Goal: Obtain resource: Download file/media

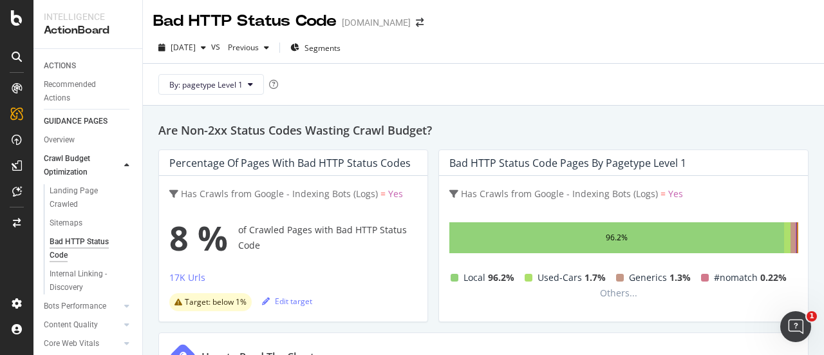
scroll to position [1401, 0]
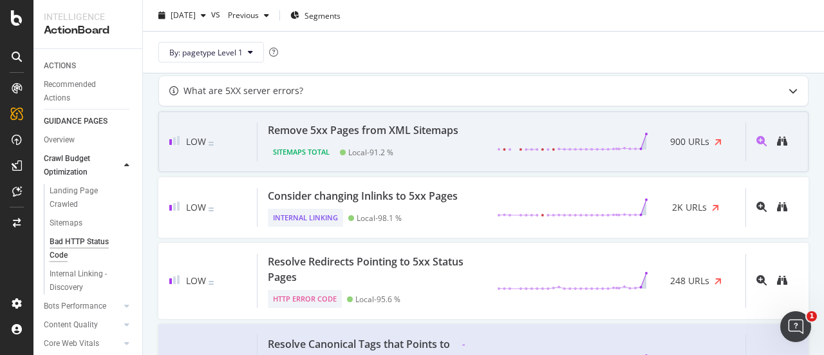
click at [411, 122] on div "Remove 5xx Pages from XML Sitemaps" at bounding box center [363, 129] width 191 height 15
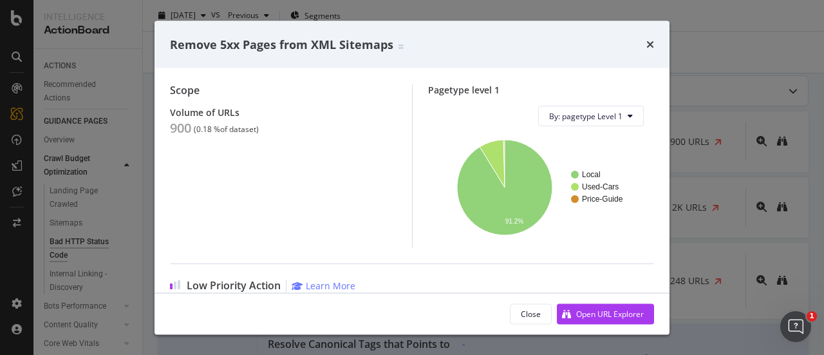
scroll to position [129, 0]
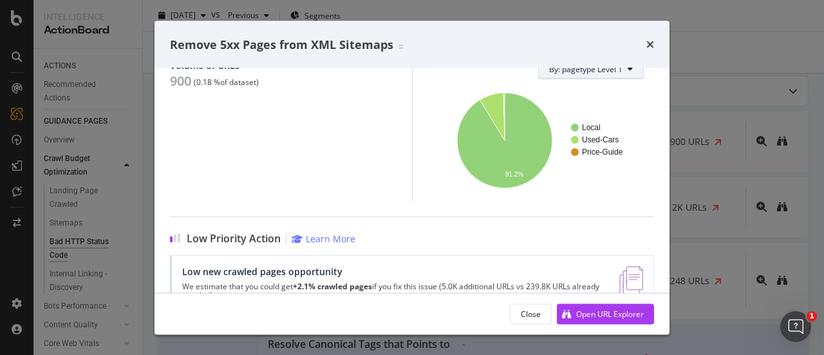
click at [600, 73] on span "By: pagetype Level 1" at bounding box center [585, 69] width 73 height 11
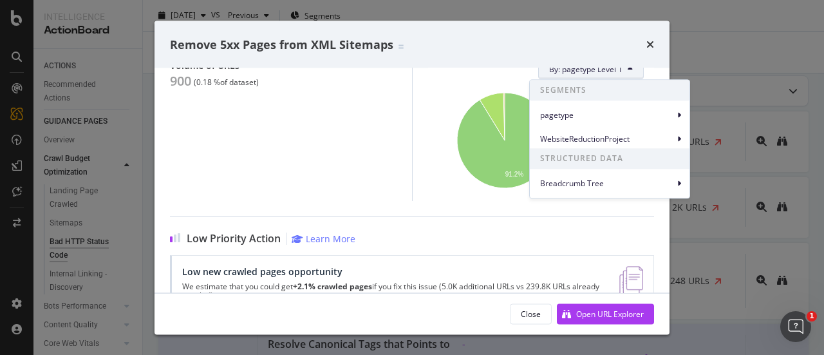
click at [315, 131] on div "Scope Volume of URLs 900 ( 0.18 % of dataset )" at bounding box center [291, 120] width 242 height 164
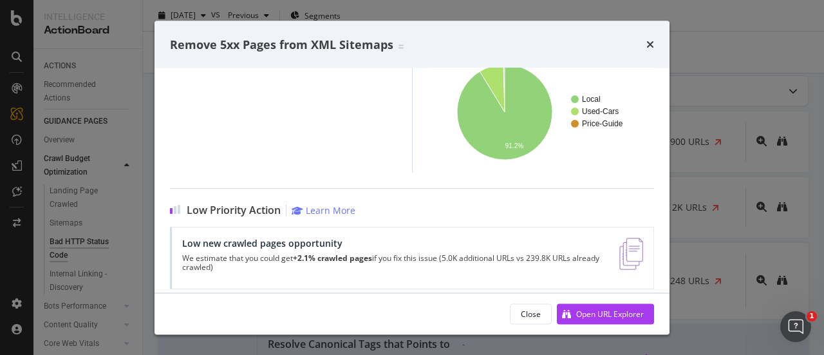
scroll to position [169, 0]
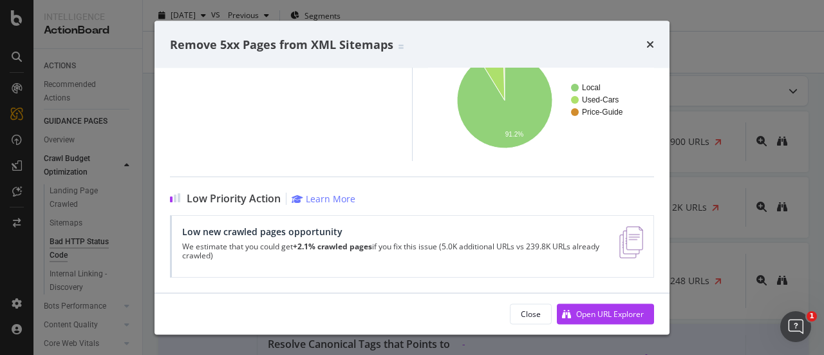
click at [644, 43] on div "Remove 5xx Pages from XML Sitemaps" at bounding box center [412, 44] width 484 height 17
click at [650, 44] on icon "times" at bounding box center [651, 44] width 8 height 10
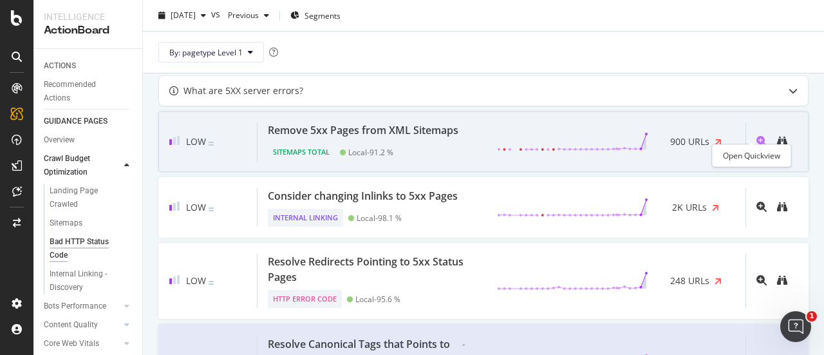
click at [757, 136] on icon "magnifying-glass-plus" at bounding box center [762, 141] width 10 height 10
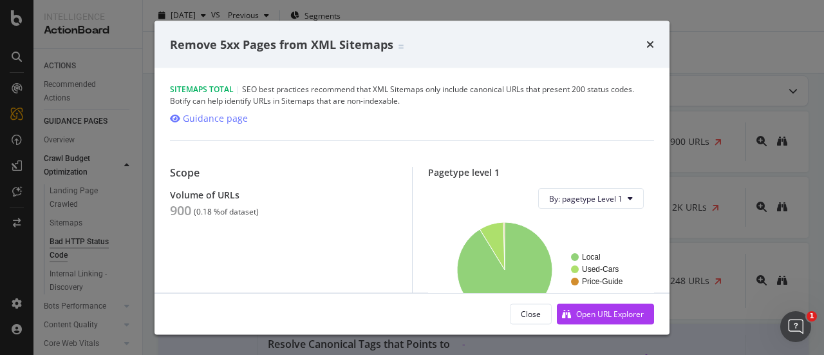
click at [654, 46] on div "Remove 5xx Pages from XML Sitemaps" at bounding box center [412, 45] width 515 height 48
click at [645, 46] on div "Remove 5xx Pages from XML Sitemaps" at bounding box center [412, 44] width 484 height 17
click at [648, 46] on icon "times" at bounding box center [651, 44] width 8 height 10
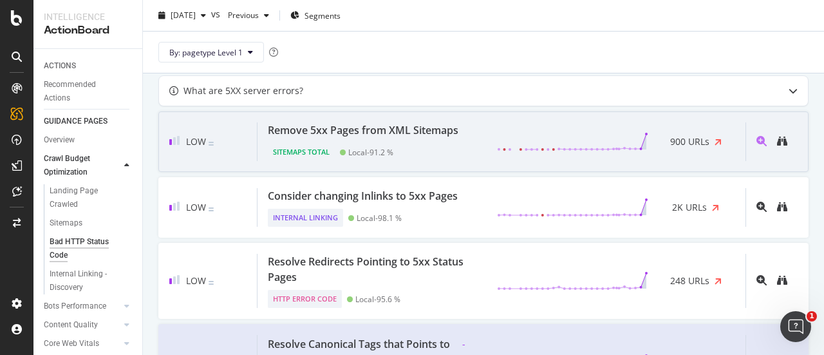
click at [670, 134] on span "900 URLs" at bounding box center [689, 141] width 39 height 15
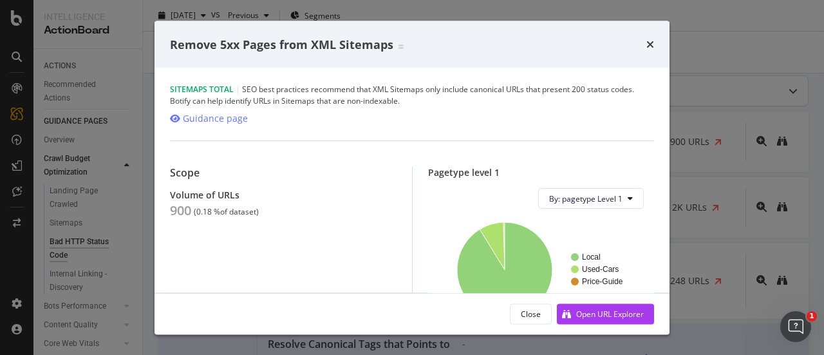
click at [649, 43] on icon "times" at bounding box center [651, 44] width 8 height 10
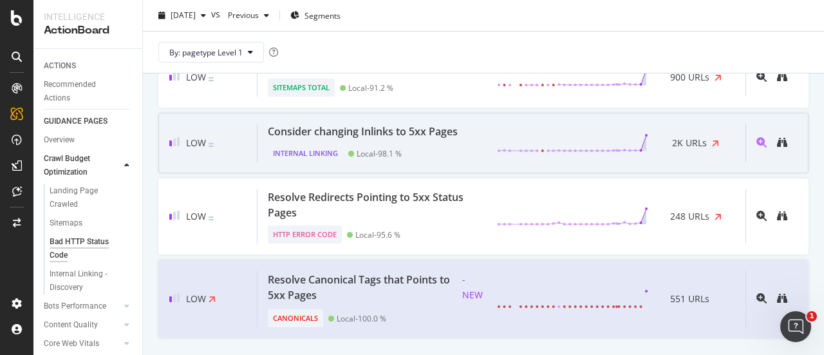
scroll to position [1401, 0]
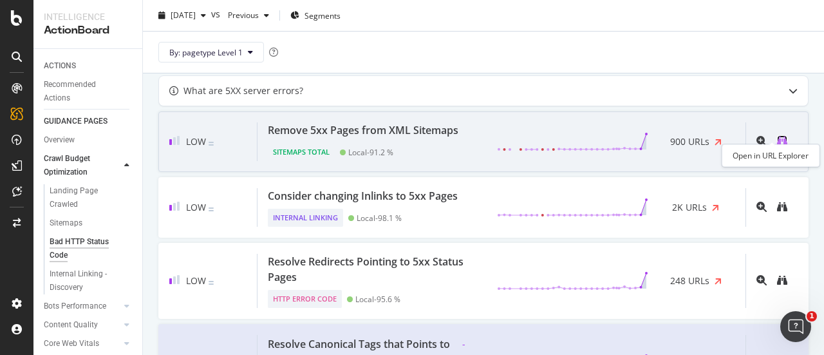
click at [777, 137] on icon "binoculars" at bounding box center [782, 141] width 10 height 10
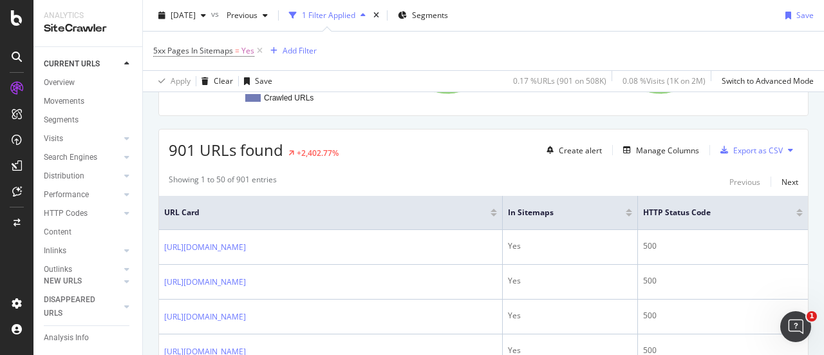
scroll to position [258, 0]
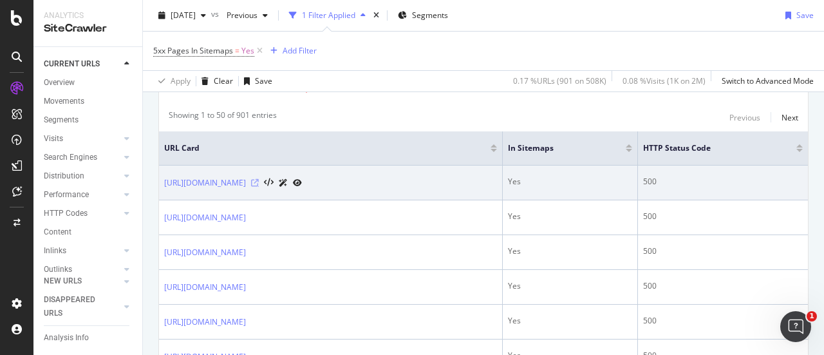
click at [259, 179] on icon at bounding box center [255, 183] width 8 height 8
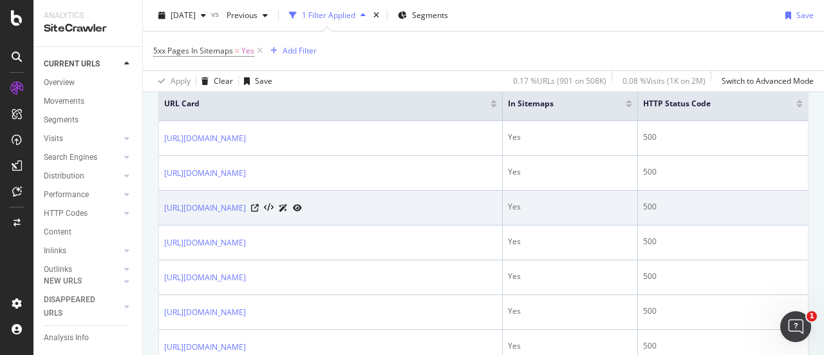
scroll to position [322, 0]
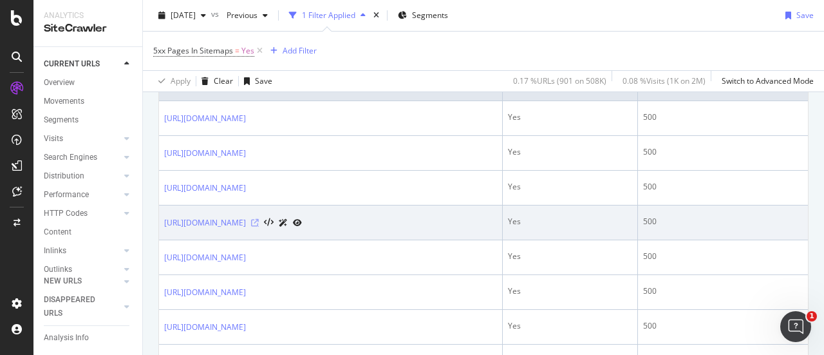
click at [259, 219] on icon at bounding box center [255, 223] width 8 height 8
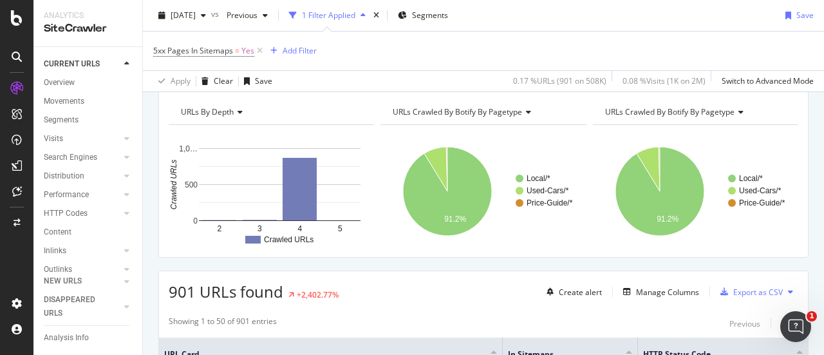
scroll to position [193, 0]
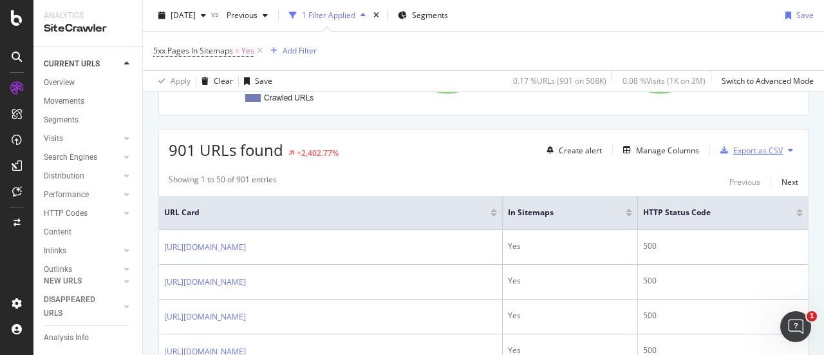
click at [756, 146] on div "Export as CSV" at bounding box center [759, 150] width 50 height 11
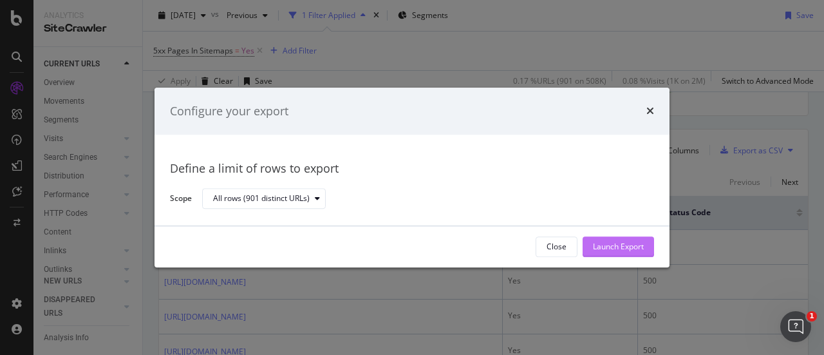
click at [599, 245] on div "Launch Export" at bounding box center [618, 247] width 51 height 11
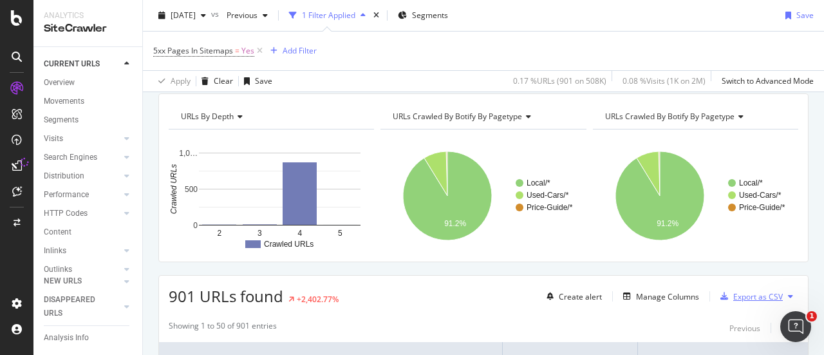
scroll to position [0, 0]
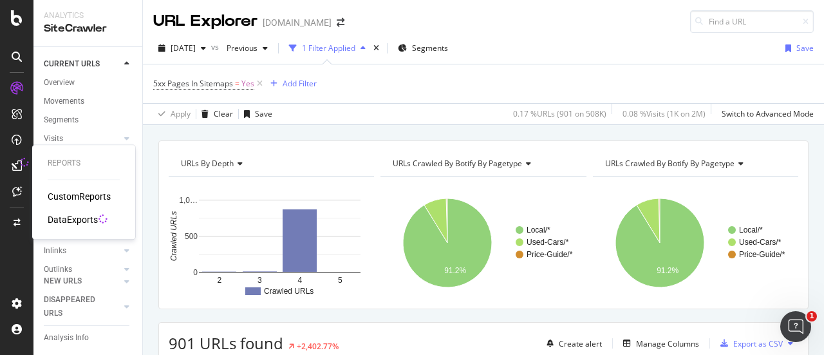
click at [14, 165] on icon at bounding box center [17, 165] width 10 height 10
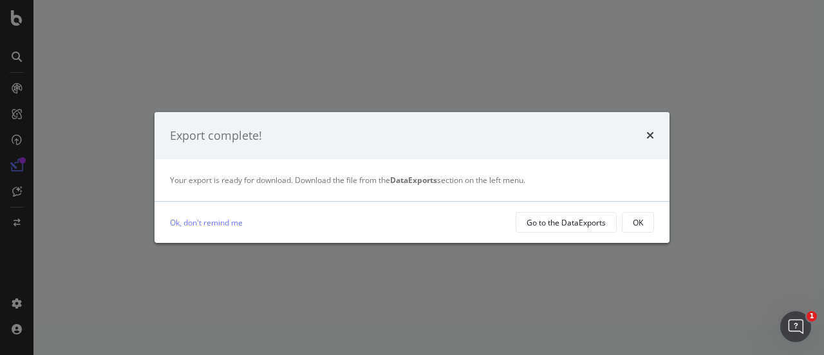
click at [214, 215] on div "Ok, don't remind me Go to the DataExports OK" at bounding box center [412, 222] width 484 height 21
click at [576, 225] on div "Go to the DataExports" at bounding box center [566, 222] width 79 height 11
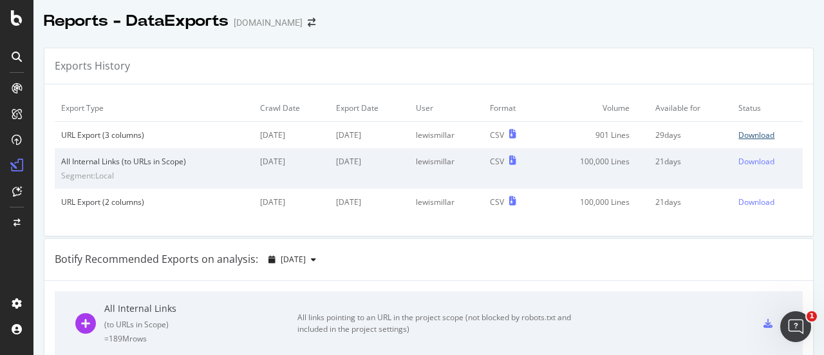
click at [739, 135] on div "Download" at bounding box center [757, 134] width 36 height 11
